Goal: Find specific page/section: Find specific page/section

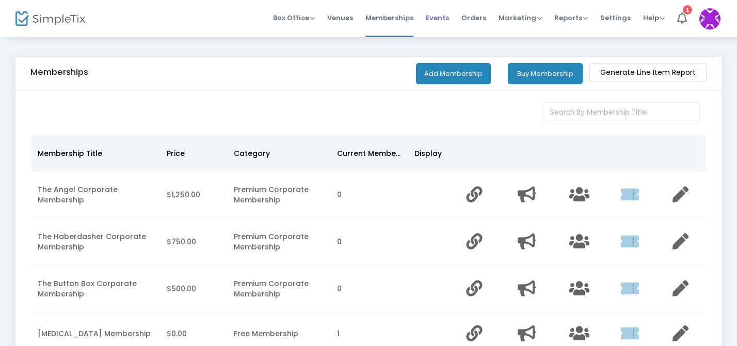
click at [437, 19] on span "Events" at bounding box center [437, 18] width 23 height 26
